Goal: Information Seeking & Learning: Learn about a topic

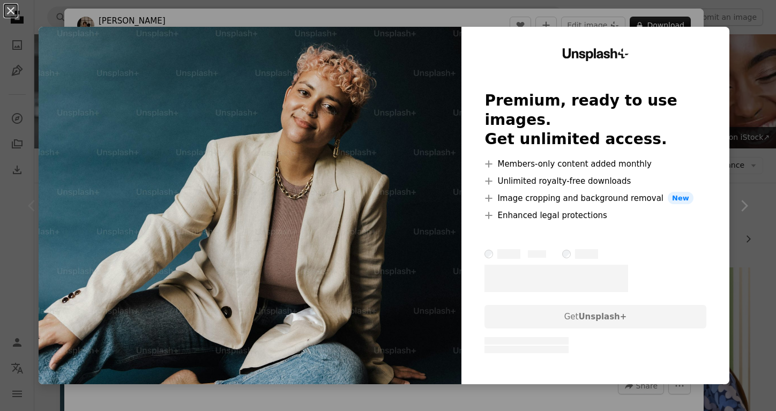
scroll to position [202, 0]
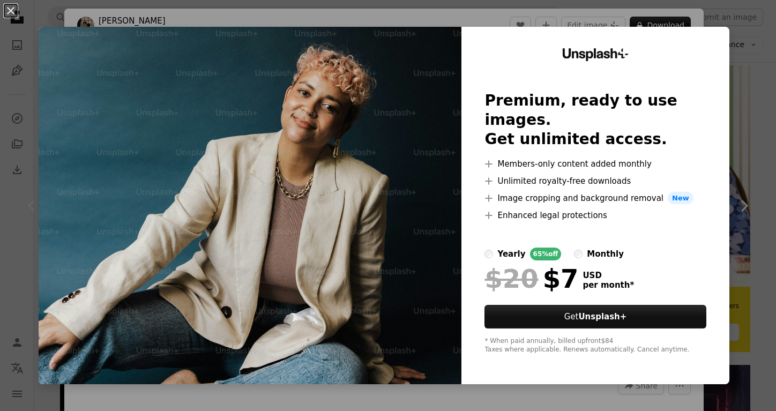
click at [750, 131] on div "An X shape Unsplash+ Premium, ready to use images. Get unlimited access. A plus…" at bounding box center [388, 205] width 776 height 411
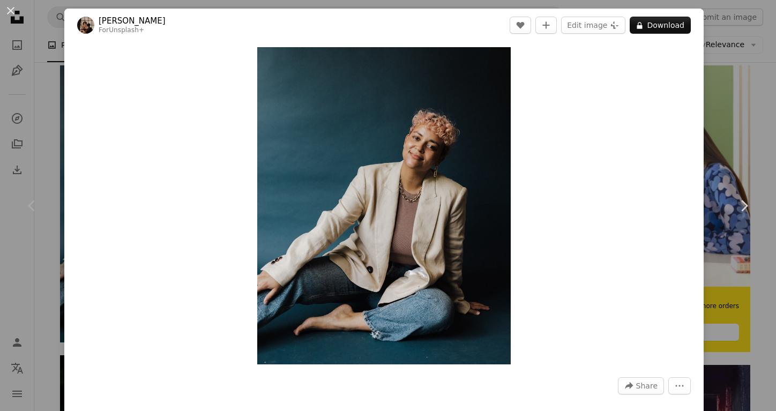
click at [734, 51] on div "An X shape Chevron left Chevron right [PERSON_NAME] For Unsplash+ A heart A plu…" at bounding box center [388, 205] width 776 height 411
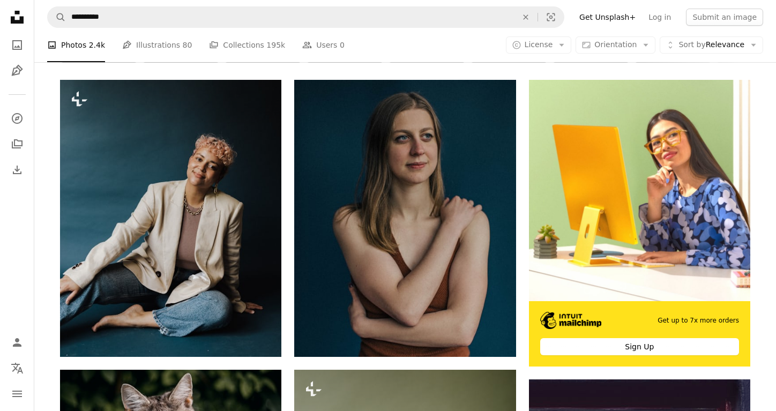
scroll to position [103, 0]
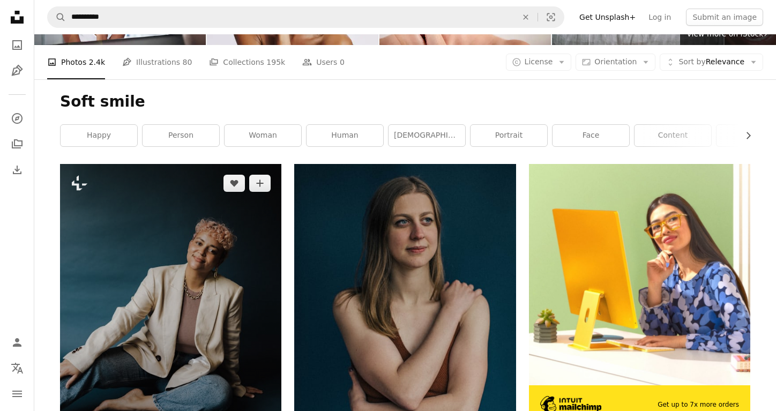
click at [233, 240] on img at bounding box center [170, 302] width 221 height 277
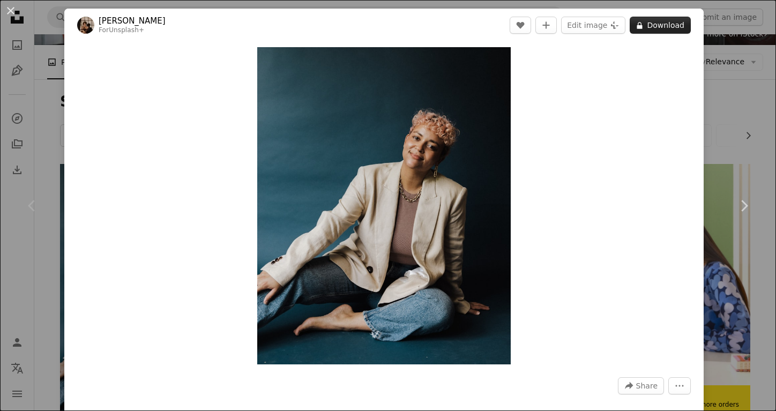
click at [674, 25] on button "A lock Download" at bounding box center [660, 25] width 61 height 17
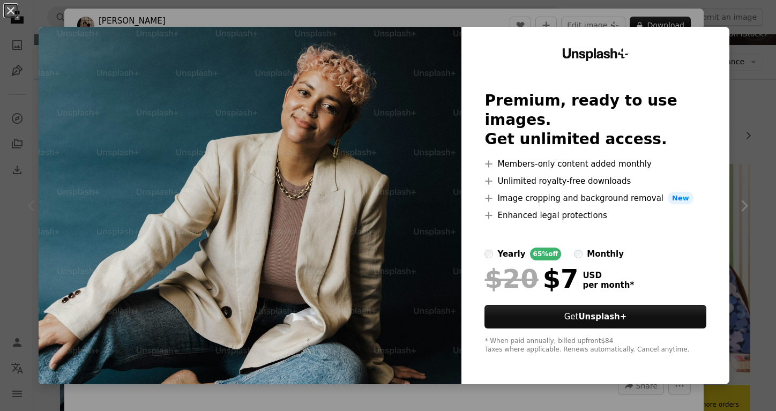
click at [754, 78] on div "An X shape Unsplash+ Premium, ready to use images. Get unlimited access. A plus…" at bounding box center [388, 205] width 776 height 411
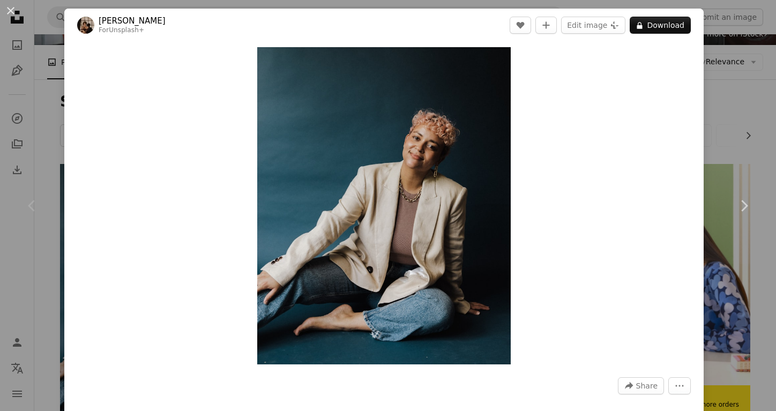
click at [733, 99] on div "An X shape Chevron left Chevron right [PERSON_NAME] For Unsplash+ A heart A plu…" at bounding box center [388, 205] width 776 height 411
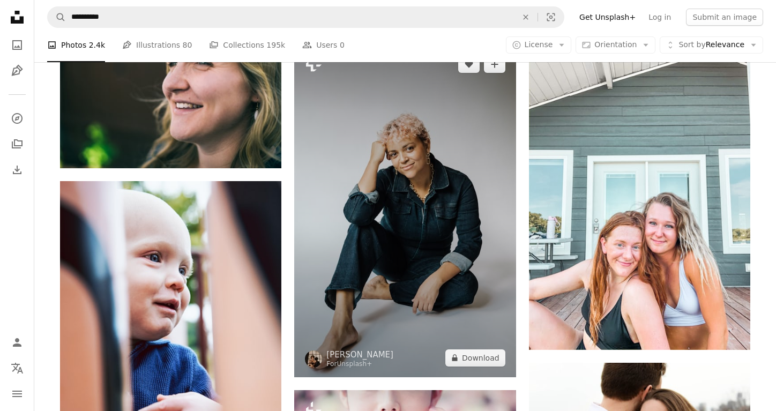
scroll to position [843, 0]
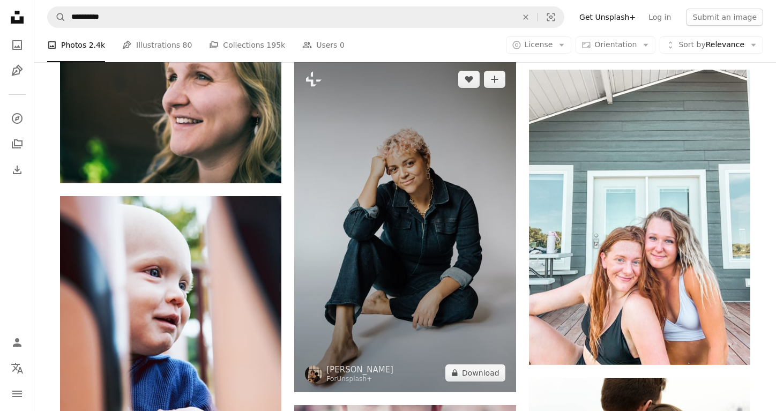
click at [474, 273] on img at bounding box center [404, 226] width 221 height 332
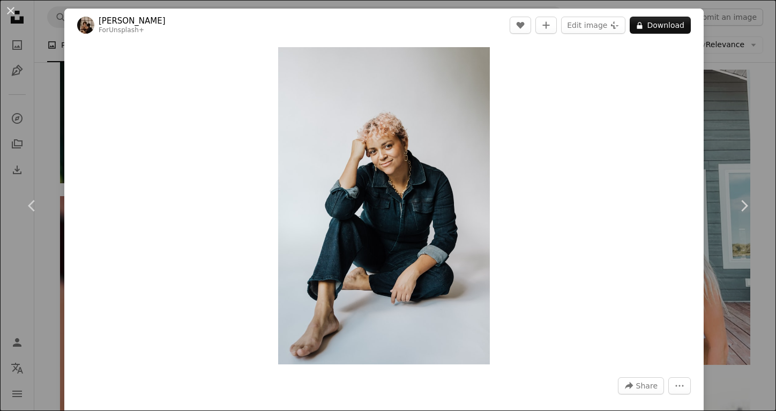
click at [720, 105] on div "An X shape Chevron left Chevron right [PERSON_NAME] For Unsplash+ A heart A plu…" at bounding box center [388, 205] width 776 height 411
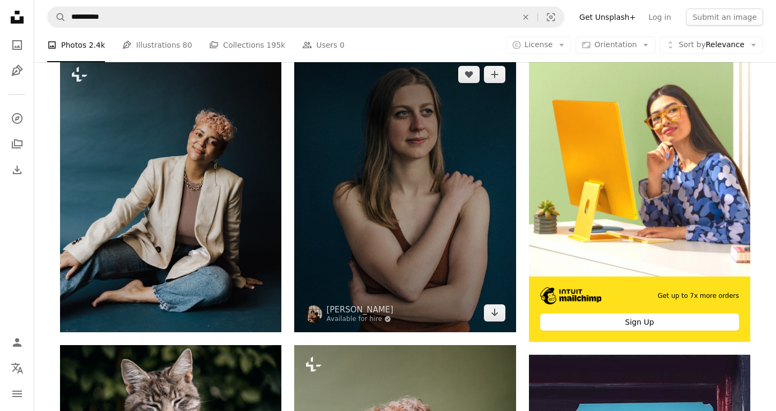
scroll to position [204, 0]
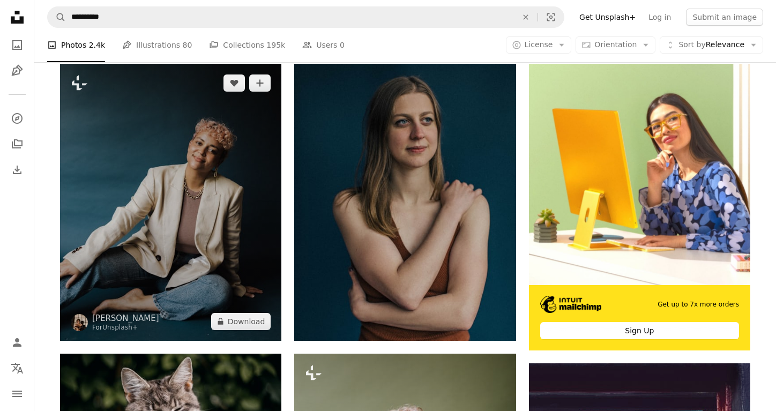
click at [240, 251] on img at bounding box center [170, 202] width 221 height 277
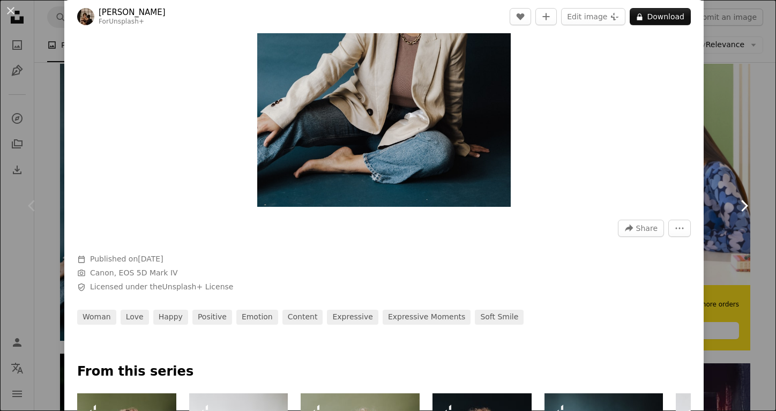
scroll to position [208, 0]
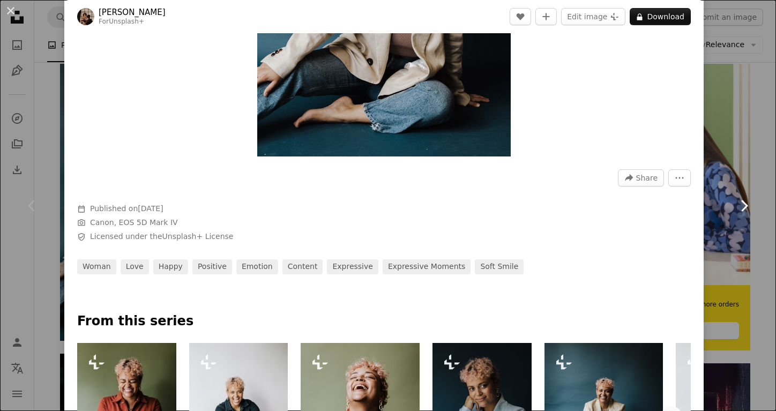
click at [736, 163] on link "Chevron right" at bounding box center [744, 205] width 64 height 103
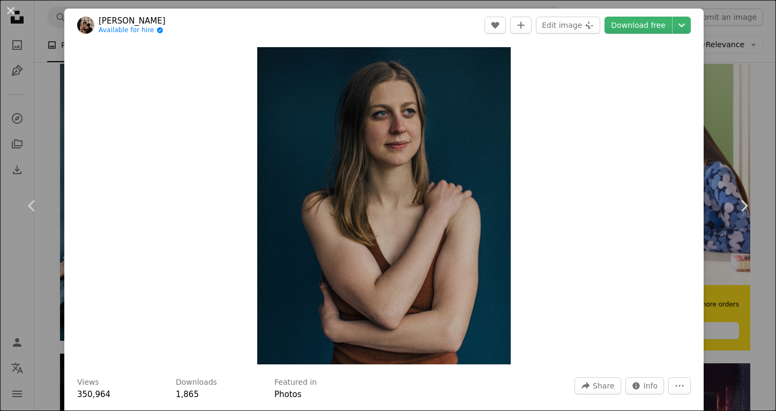
click at [722, 109] on div "An X shape Chevron left Chevron right [PERSON_NAME] Available for hire A checkm…" at bounding box center [388, 205] width 776 height 411
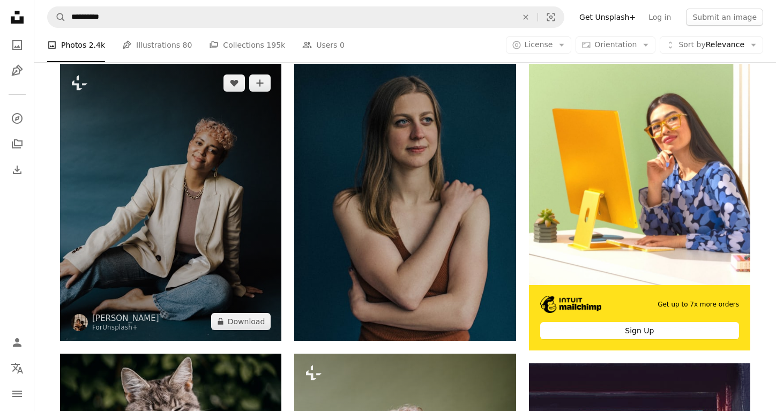
click at [218, 187] on img at bounding box center [170, 202] width 221 height 277
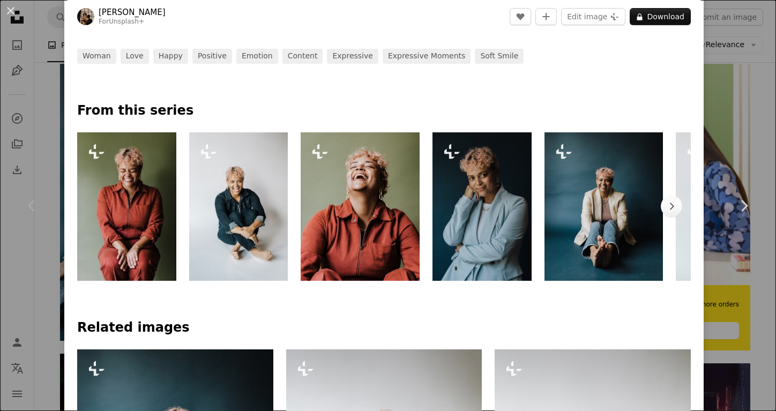
scroll to position [427, 0]
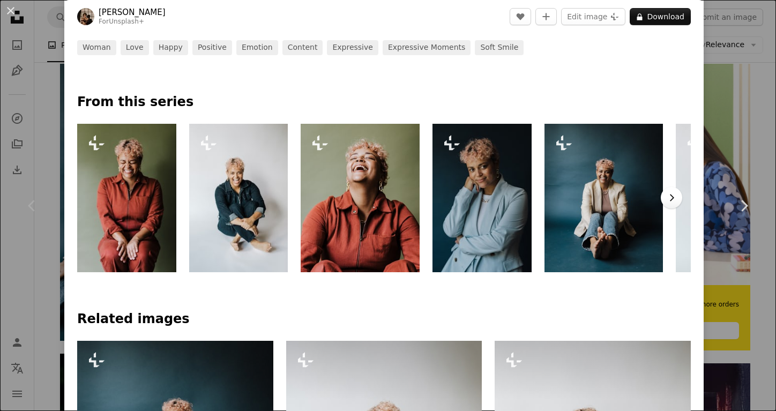
click at [674, 196] on icon "button" at bounding box center [672, 198] width 4 height 7
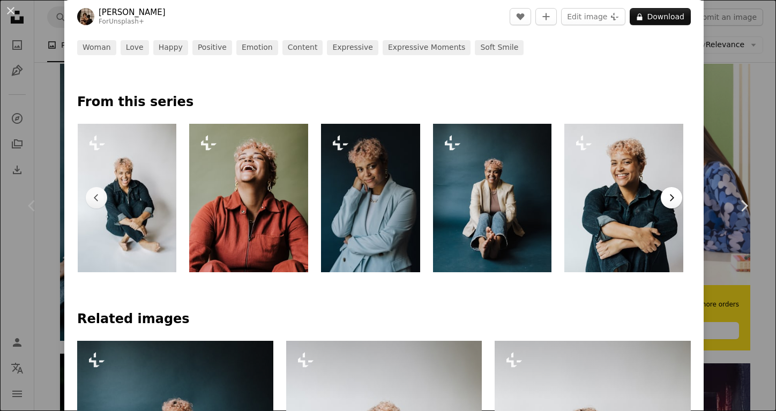
click at [674, 196] on icon "button" at bounding box center [672, 198] width 4 height 7
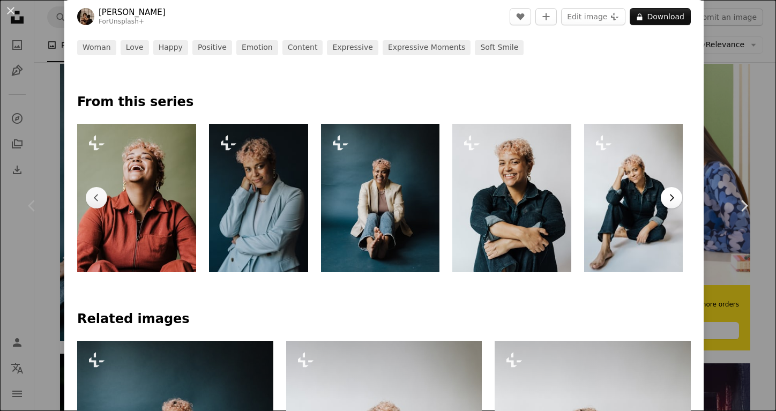
click at [674, 196] on icon "button" at bounding box center [672, 198] width 4 height 7
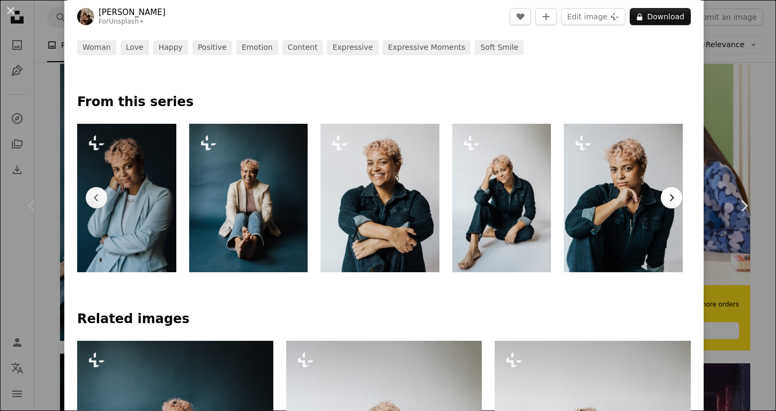
click at [674, 196] on icon "button" at bounding box center [672, 198] width 4 height 7
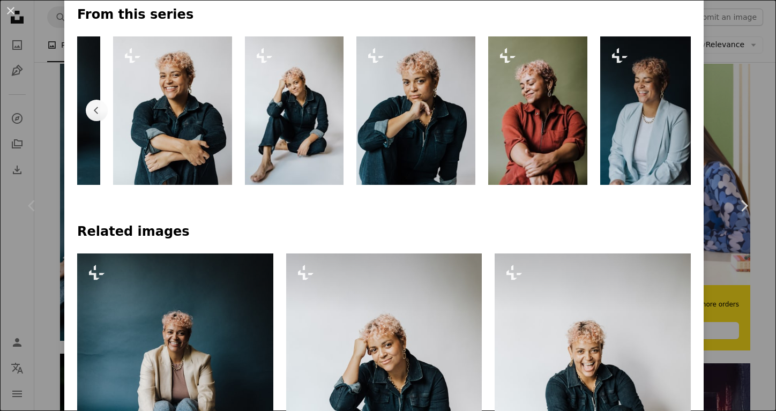
scroll to position [513, 0]
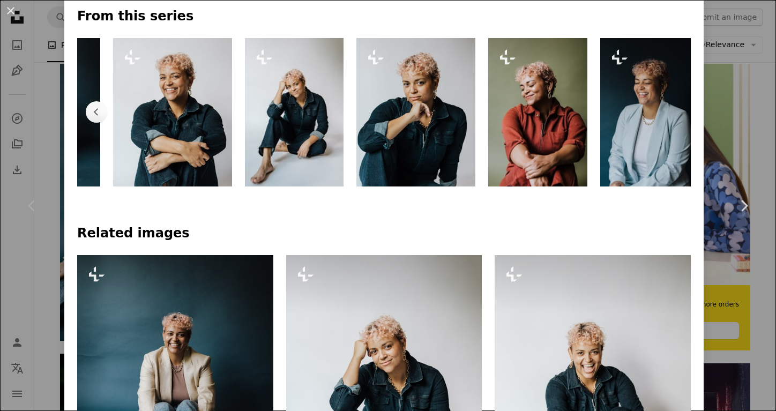
click at [548, 96] on img at bounding box center [537, 112] width 99 height 148
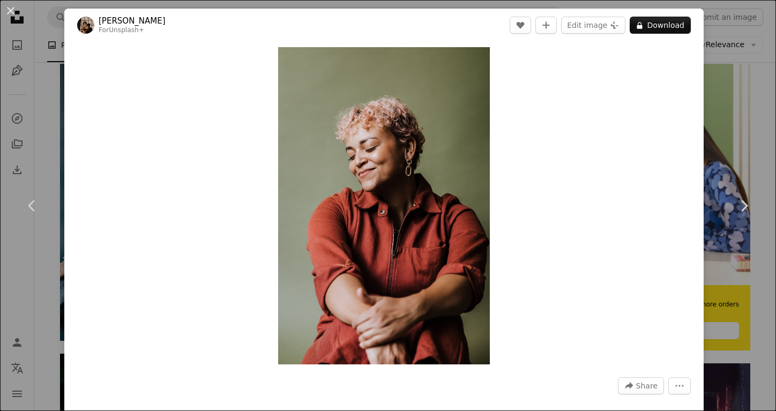
click at [748, 95] on div "An X shape Chevron left Chevron right [PERSON_NAME] For Unsplash+ A heart A plu…" at bounding box center [388, 205] width 776 height 411
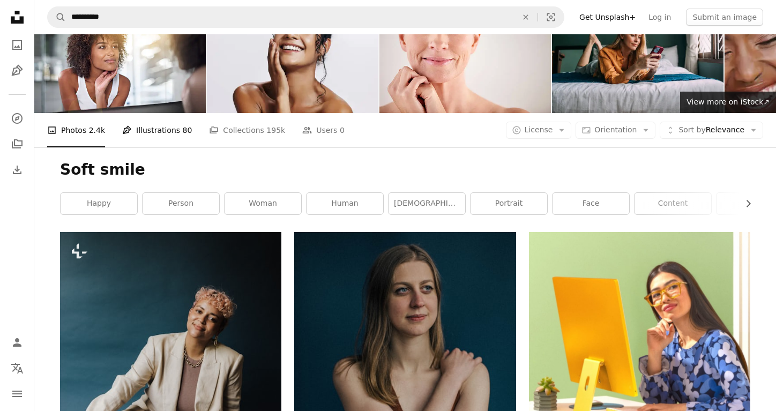
scroll to position [56, 0]
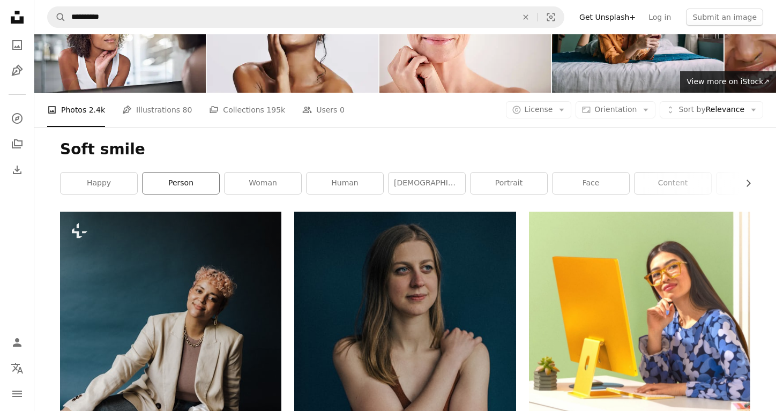
click at [170, 187] on link "person" at bounding box center [181, 183] width 77 height 21
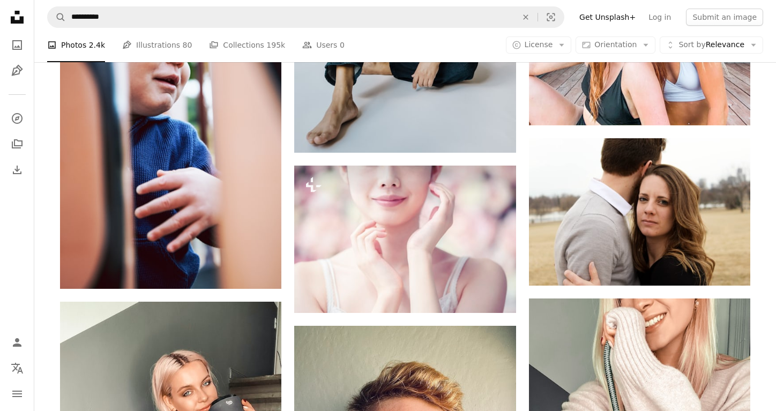
scroll to position [914, 0]
